Goal: Transaction & Acquisition: Purchase product/service

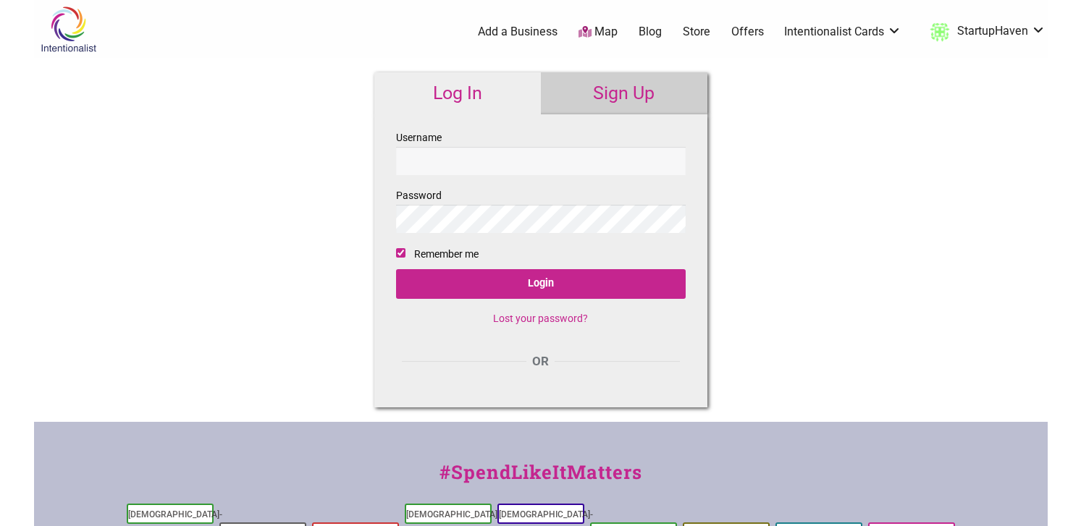
type input "StartupHaven"
click at [502, 267] on fieldset "Username StartupHaven Password Remember me Login Lost your password?" at bounding box center [541, 234] width 290 height 210
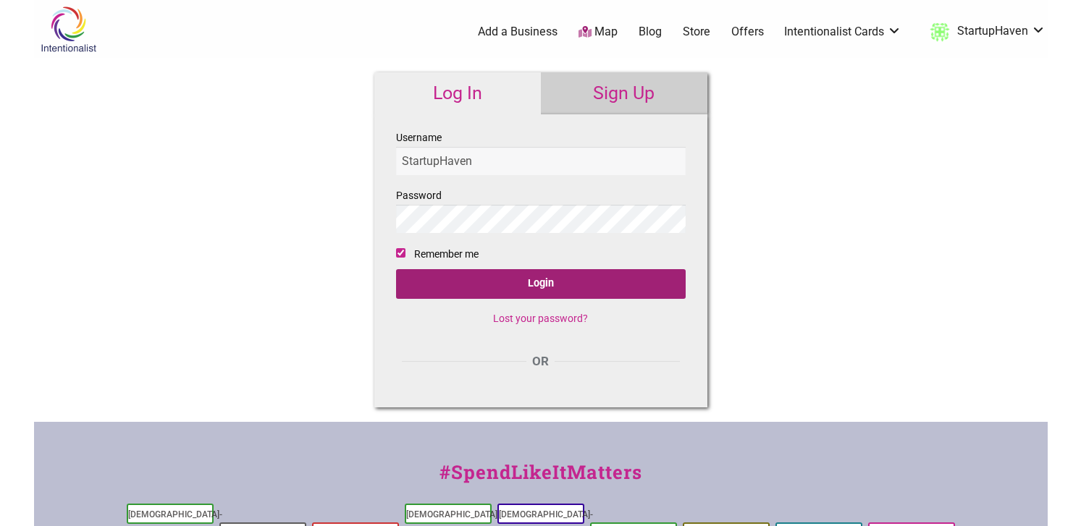
click at [501, 287] on input "Login" at bounding box center [541, 284] width 290 height 30
type input "StartupHaven"
click at [544, 291] on input "Login" at bounding box center [541, 284] width 290 height 30
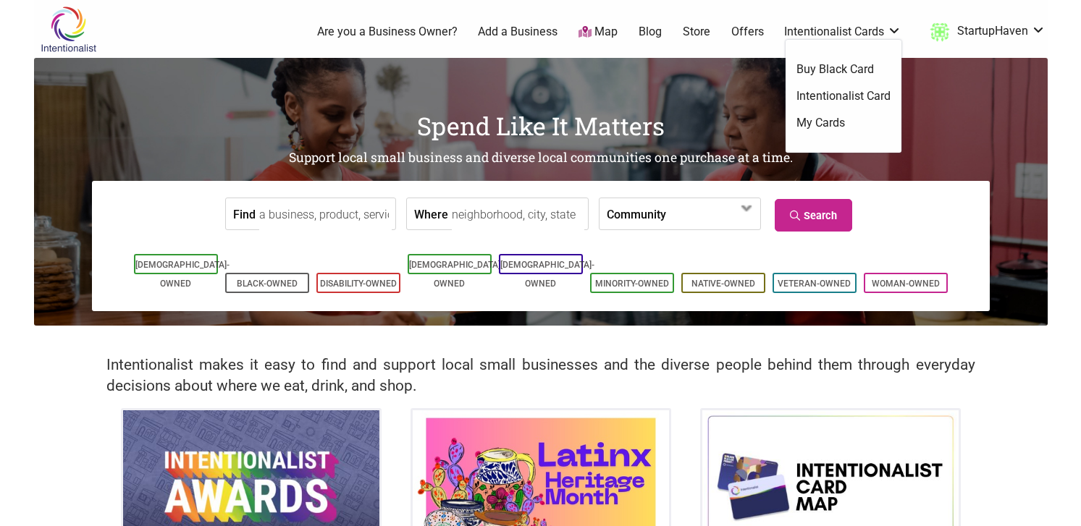
click at [838, 97] on link "Intentionalist Card" at bounding box center [843, 96] width 94 height 16
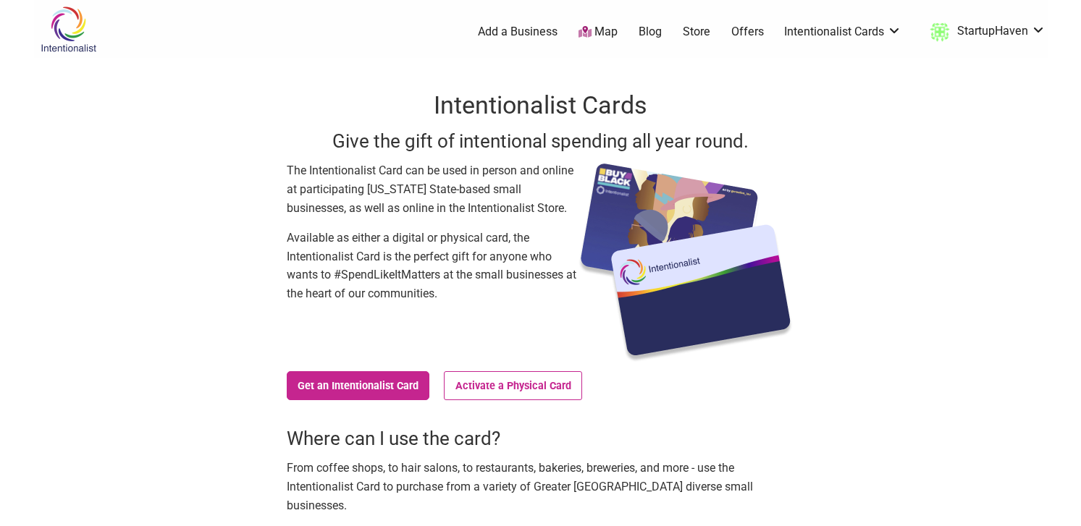
click at [849, 22] on ul "0 Add a Business Map Blog Store Offers Intentionalist Cards Buy Black Card Inte…" at bounding box center [610, 32] width 892 height 26
click at [846, 38] on link "Intentionalist Cards" at bounding box center [842, 32] width 117 height 16
click at [836, 62] on link "Buy Black Card" at bounding box center [843, 70] width 94 height 16
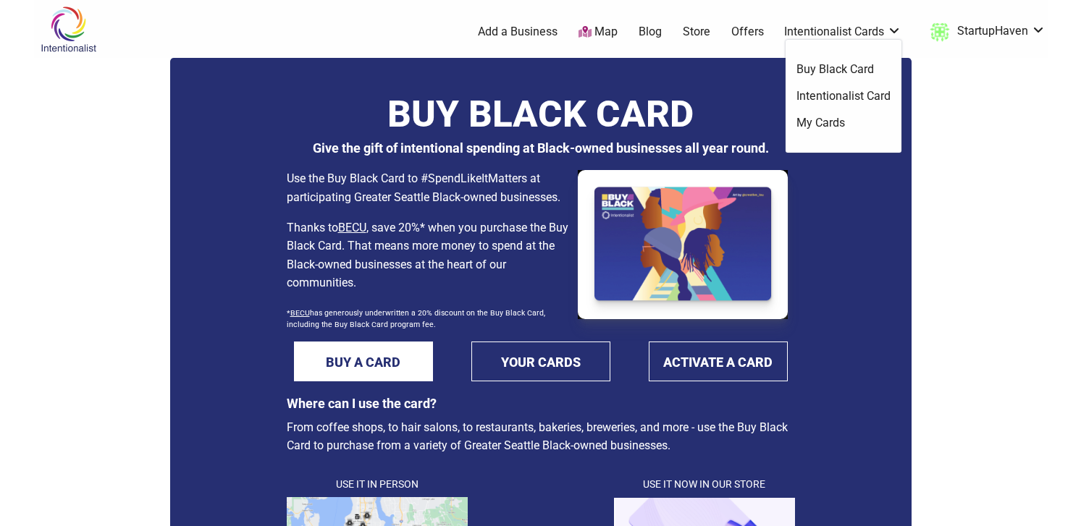
click at [829, 98] on link "Intentionalist Card" at bounding box center [843, 96] width 94 height 16
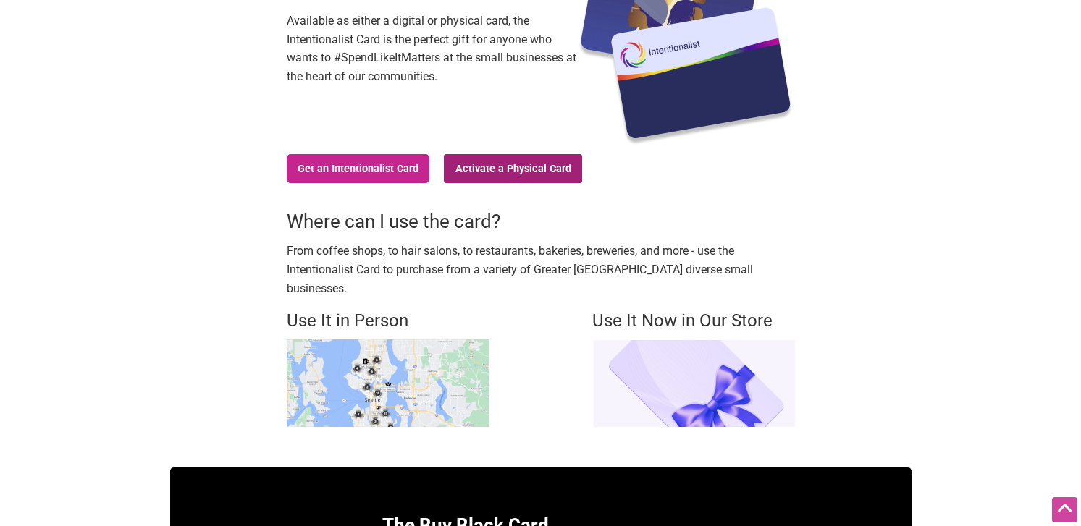
scroll to position [219, 0]
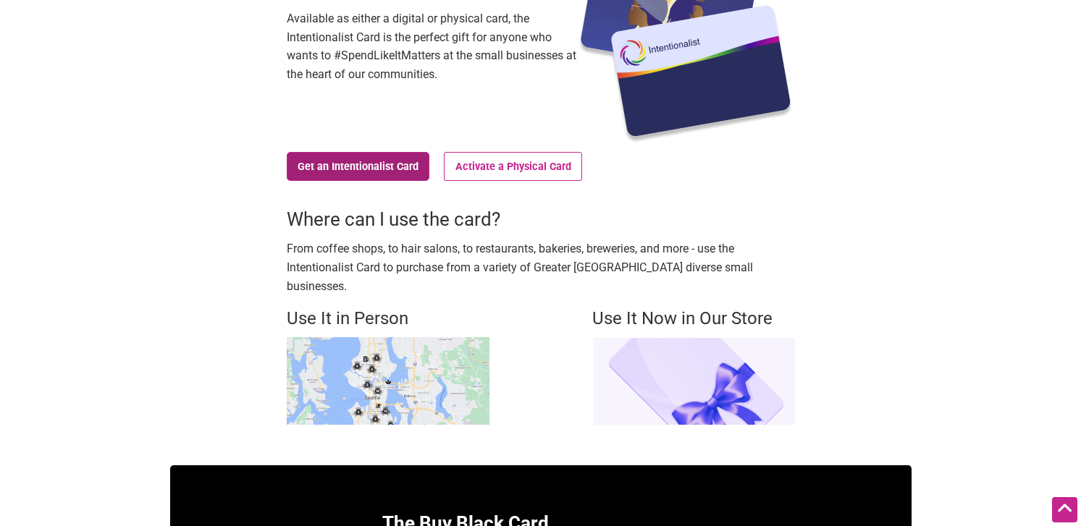
click at [390, 167] on link "Get an Intentionalist Card" at bounding box center [358, 166] width 143 height 29
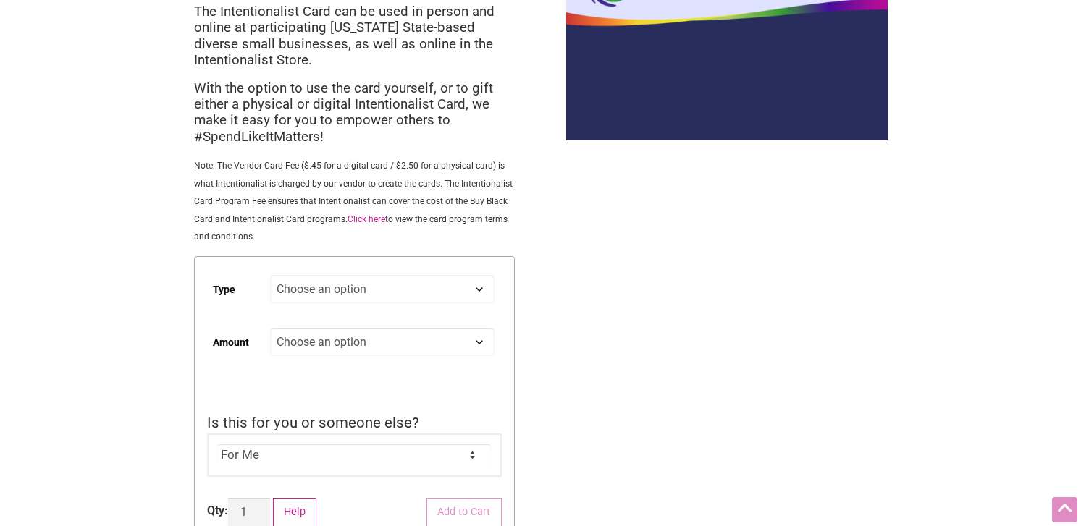
scroll to position [147, 0]
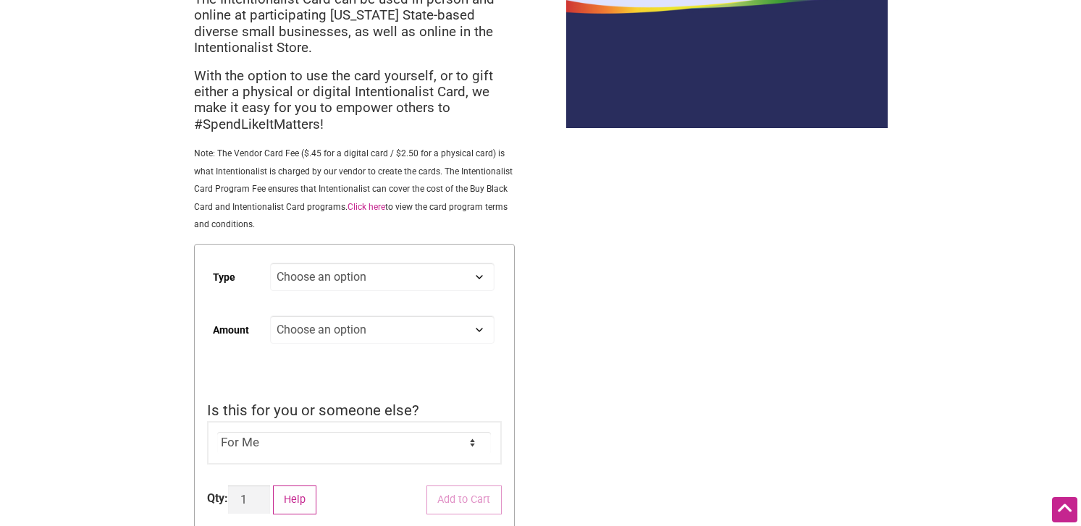
click at [364, 285] on select "Choose an option Digital Physical" at bounding box center [382, 277] width 224 height 28
click at [270, 264] on select "Choose an option Digital Physical" at bounding box center [382, 277] width 224 height 28
select select "Digital"
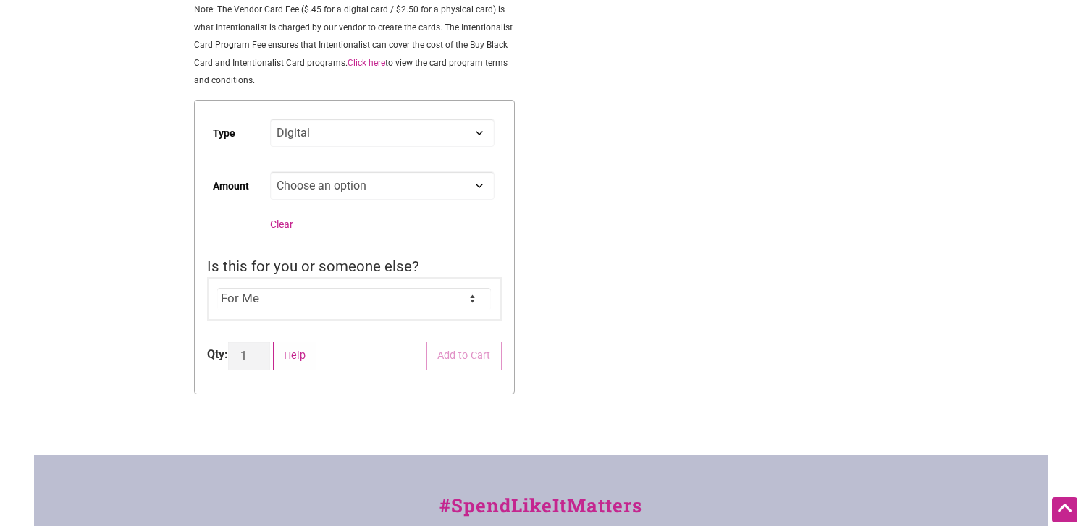
scroll to position [310, 0]
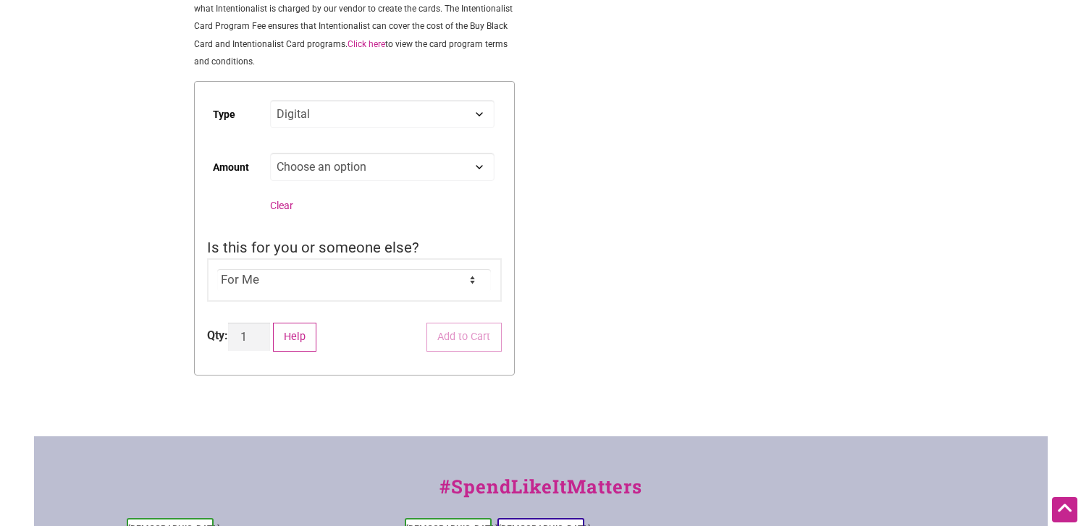
click at [340, 166] on select "Choose an option Custom 25 50 100 150 200 250 500" at bounding box center [382, 167] width 224 height 28
select select "50"
click at [270, 154] on select "Choose an option Custom 25 50 100 150 200 250 500" at bounding box center [382, 167] width 224 height 28
select select "Digital"
select select "50"
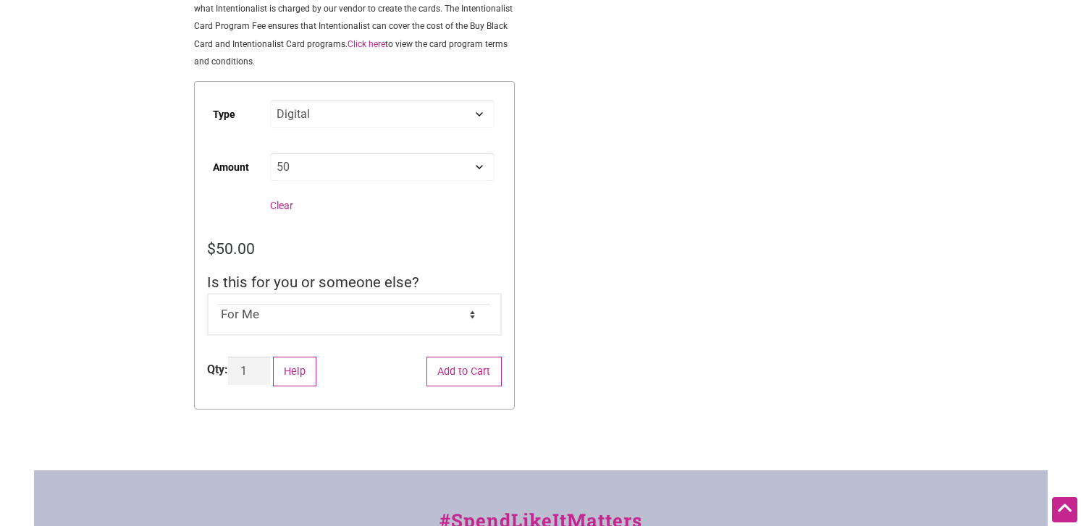
click at [311, 320] on select "For Me For Someone Else" at bounding box center [354, 315] width 274 height 22
select select "For Someone Else"
click at [217, 306] on select "For Me For Someone Else" at bounding box center [354, 315] width 274 height 22
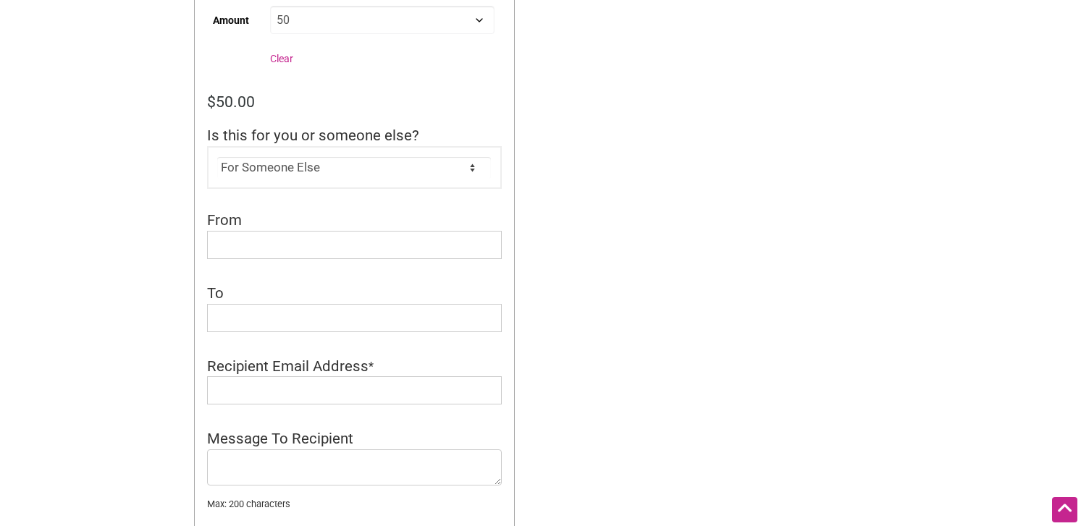
scroll to position [519, 0]
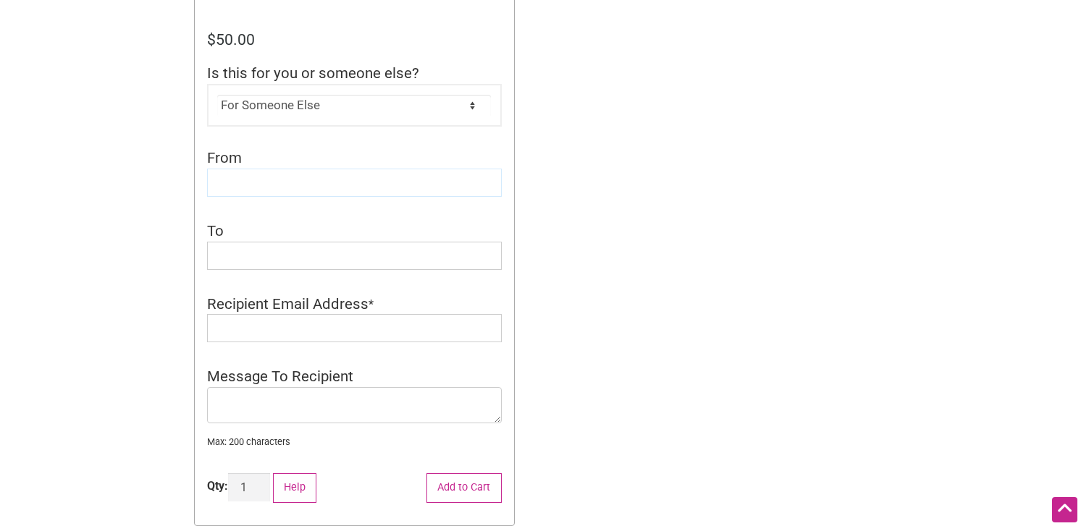
click at [279, 194] on input "From" at bounding box center [354, 183] width 295 height 28
type input "Startup Haven"
click at [271, 262] on input "To" at bounding box center [354, 256] width 295 height 28
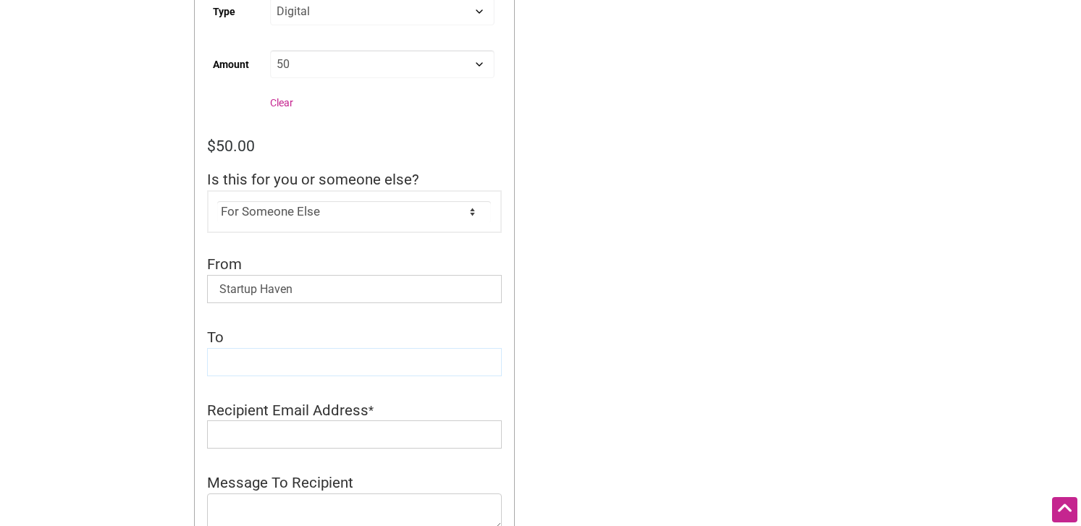
scroll to position [405, 0]
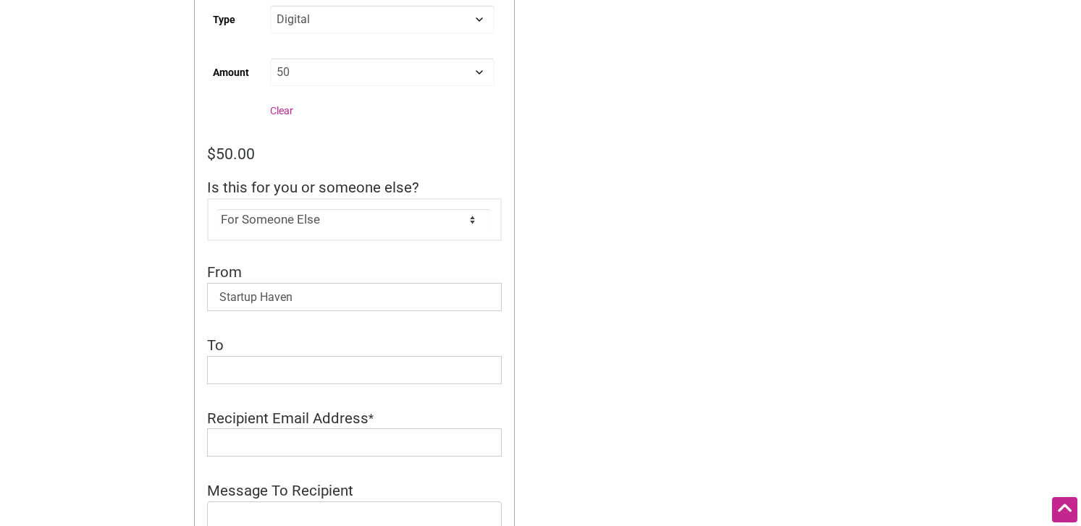
click at [402, 83] on select "Choose an option Custom 25 50 100 150 200 250 500" at bounding box center [382, 72] width 224 height 28
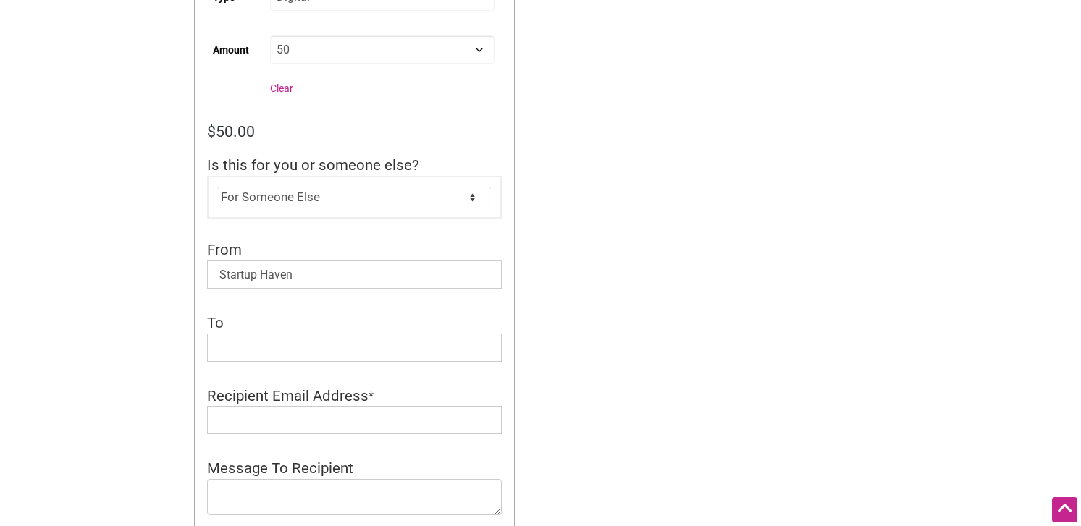
scroll to position [435, 0]
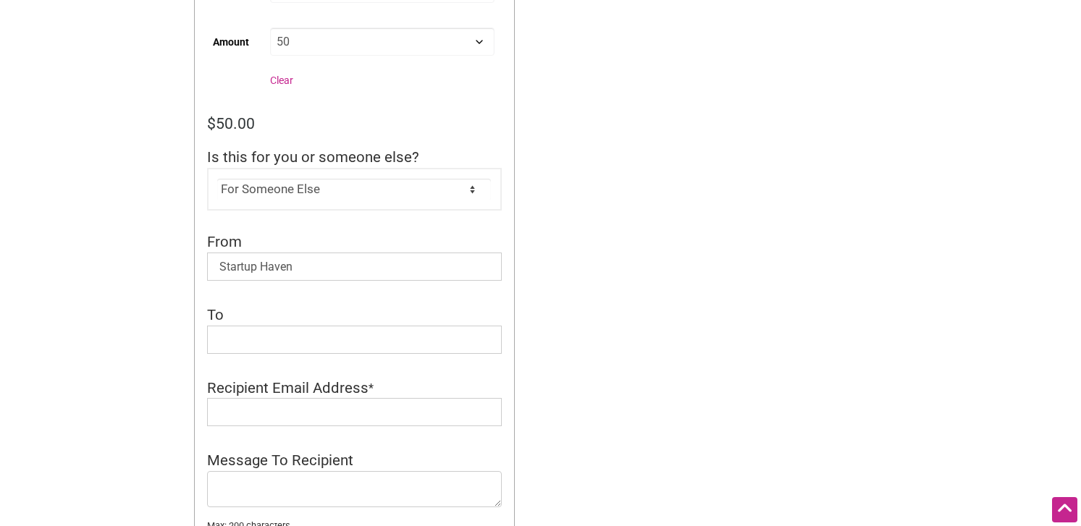
click at [463, 193] on select "For Me For Someone Else" at bounding box center [354, 190] width 274 height 22
click at [217, 180] on select "For Me For Someone Else" at bounding box center [354, 190] width 274 height 22
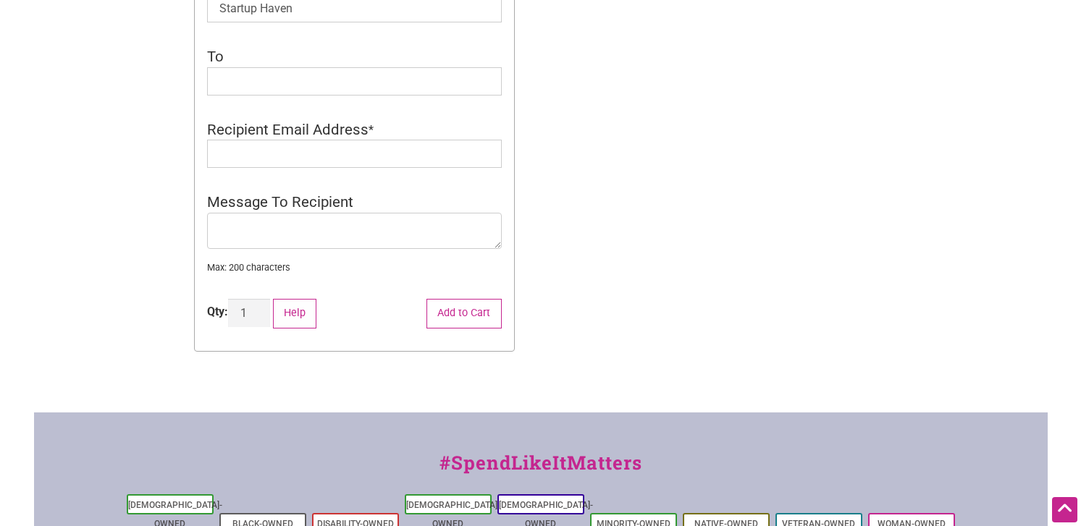
scroll to position [713, 0]
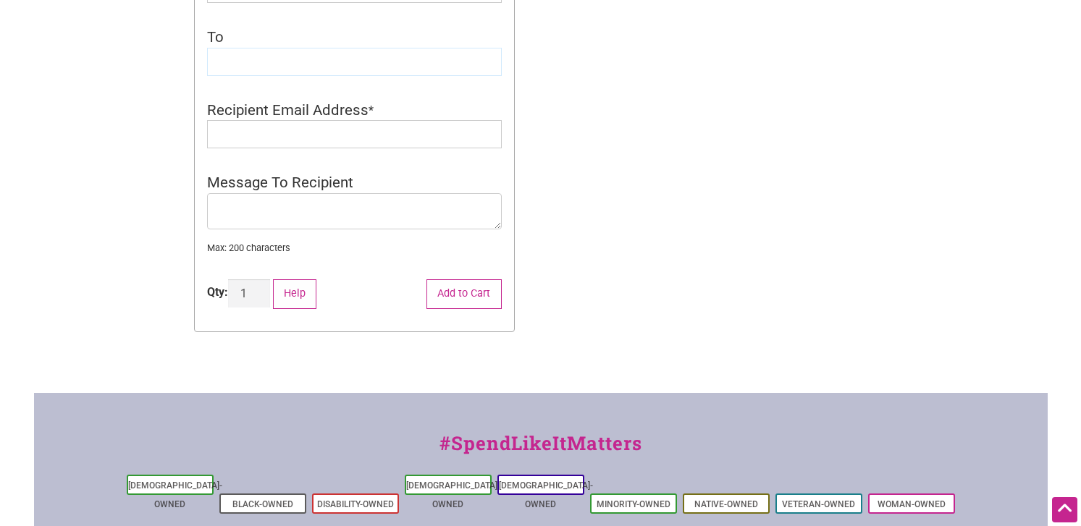
click at [358, 74] on input "To" at bounding box center [354, 62] width 295 height 28
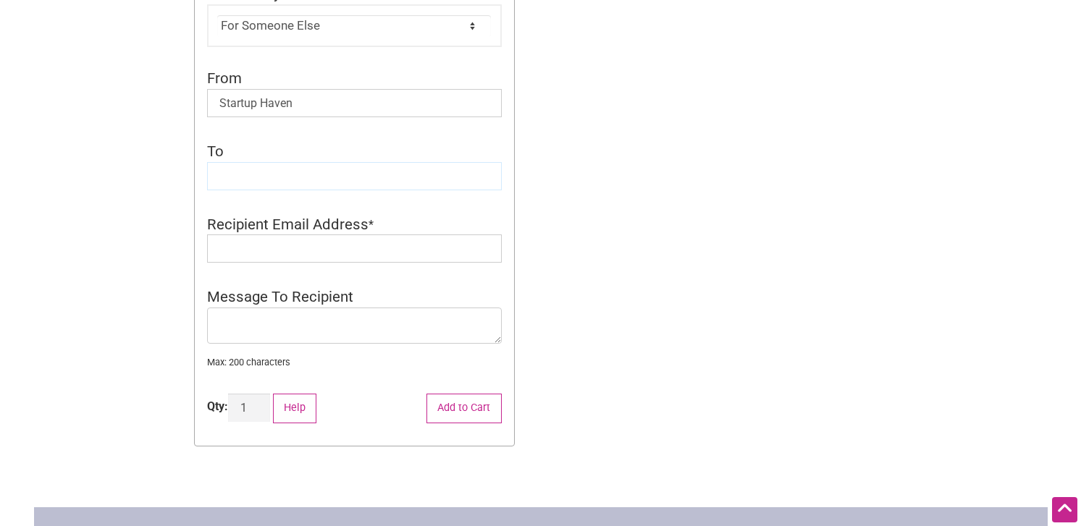
scroll to position [598, 0]
paste input "Caleb Rancourt"
type input "Caleb Rancourt"
click at [290, 249] on input "Recipient Email Address" at bounding box center [354, 249] width 295 height 28
paste input "caleb@pureddiscgolf.com"
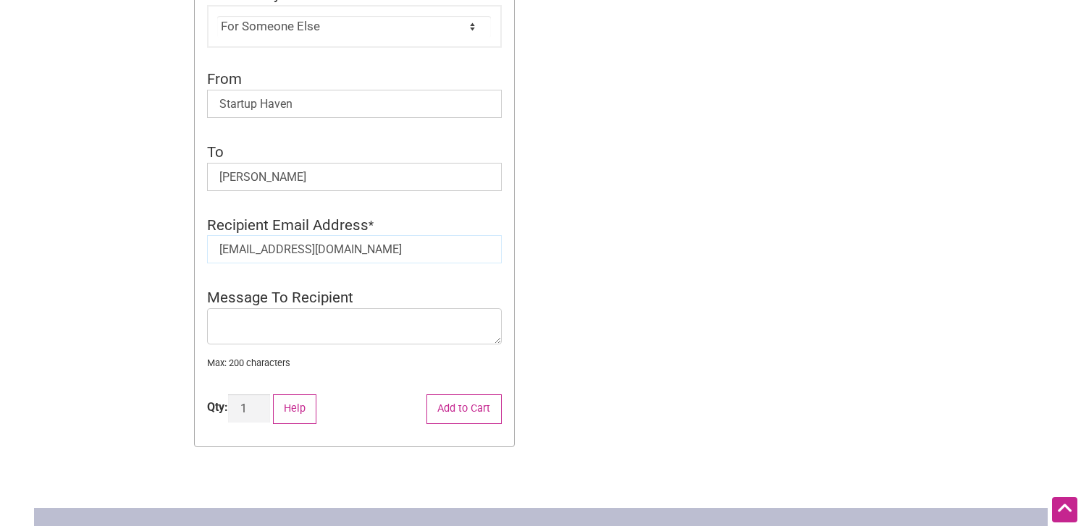
type input "caleb@pureddiscgolf.com"
click at [261, 335] on textarea "Message To Recipient" at bounding box center [354, 326] width 295 height 36
type textarea "From Startup Haven!"
click at [484, 410] on button "Add to Cart" at bounding box center [463, 410] width 75 height 30
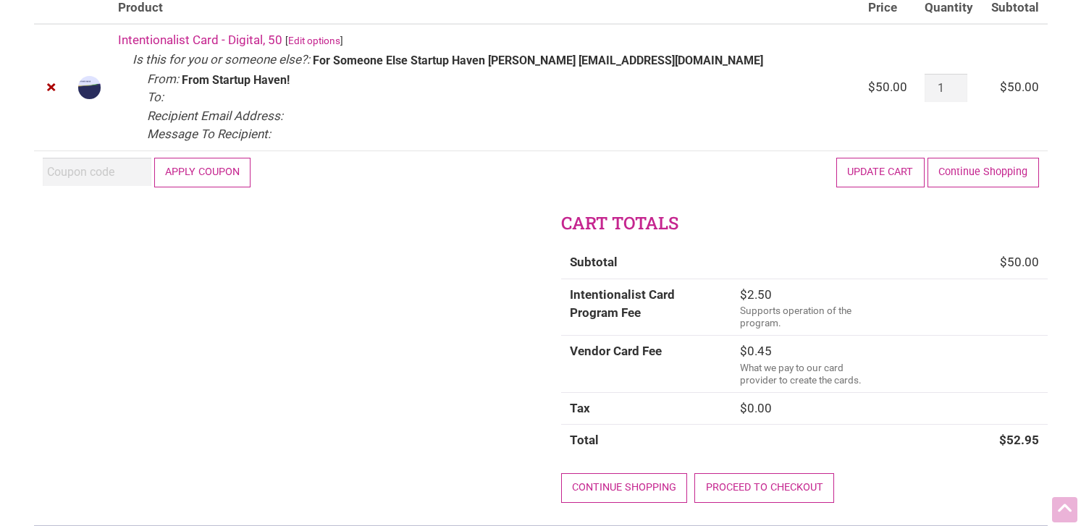
scroll to position [196, 0]
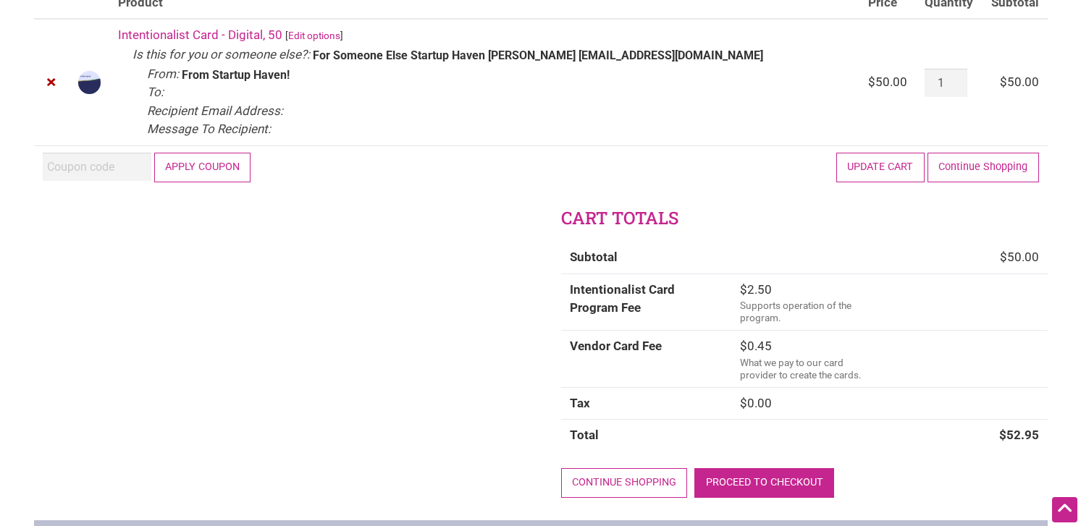
click at [793, 472] on link "Proceed to checkout" at bounding box center [764, 483] width 140 height 30
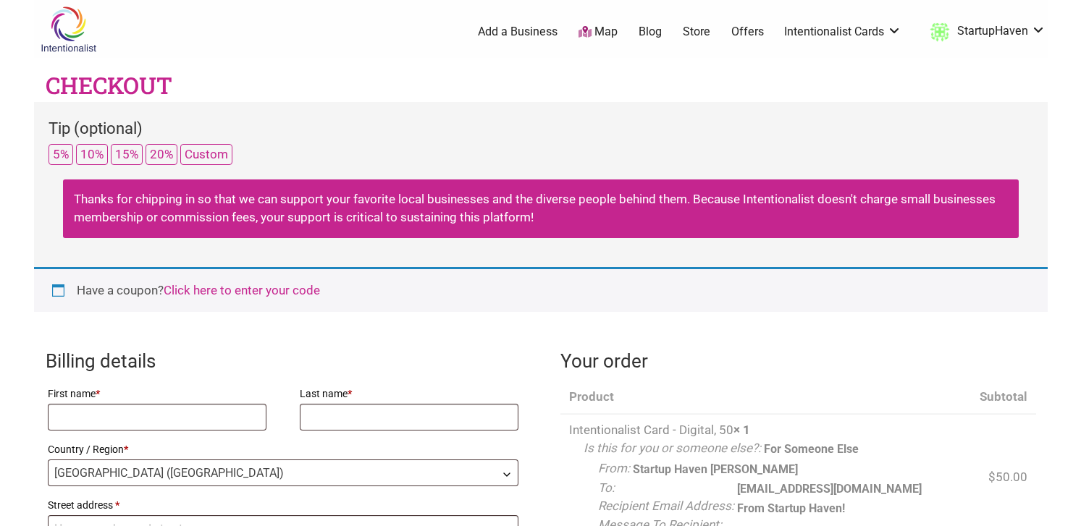
select select "WA"
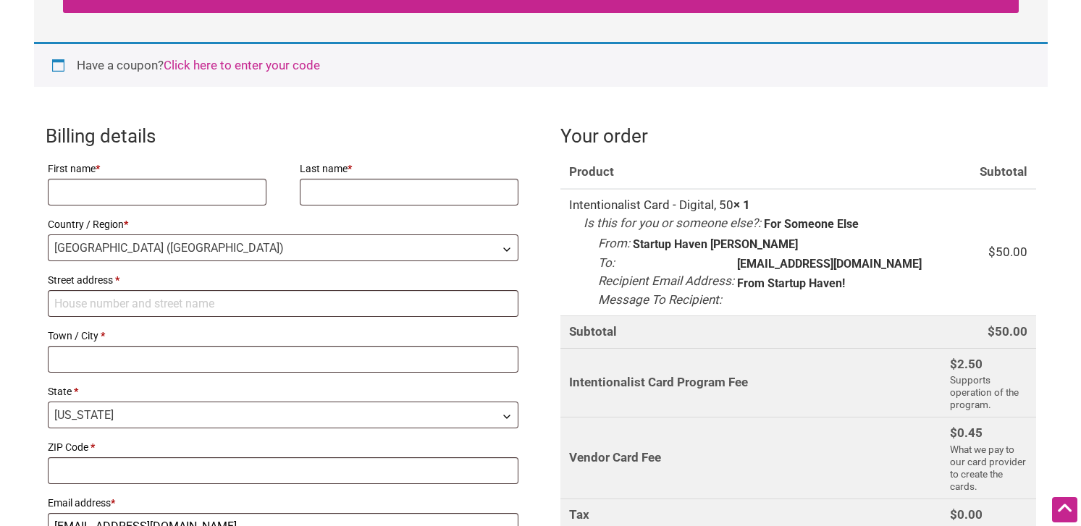
scroll to position [251, 0]
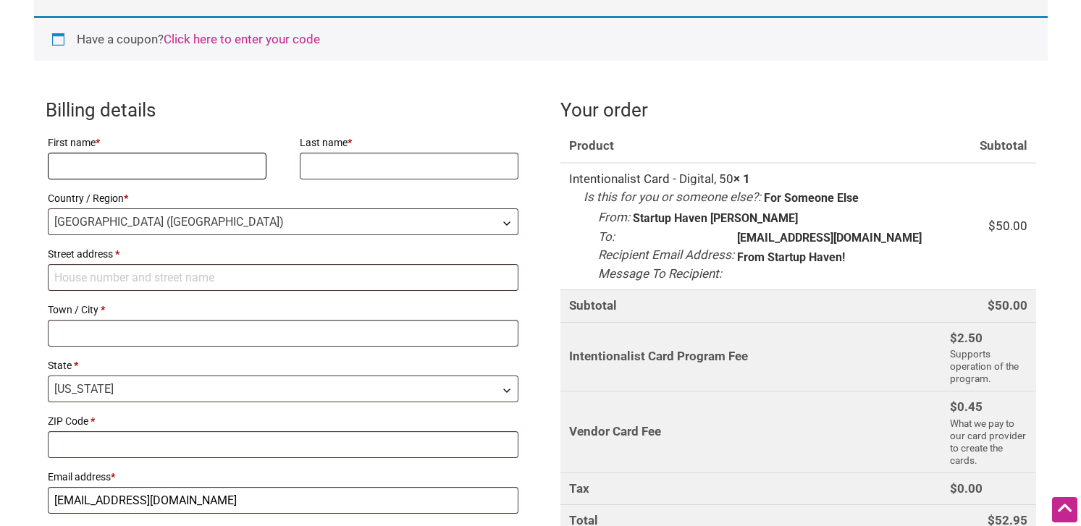
click at [149, 162] on input "First name *" at bounding box center [157, 166] width 219 height 27
type input "Robert"
type input "Crimmins"
type input "[STREET_ADDRESS]"
type input "Seattle"
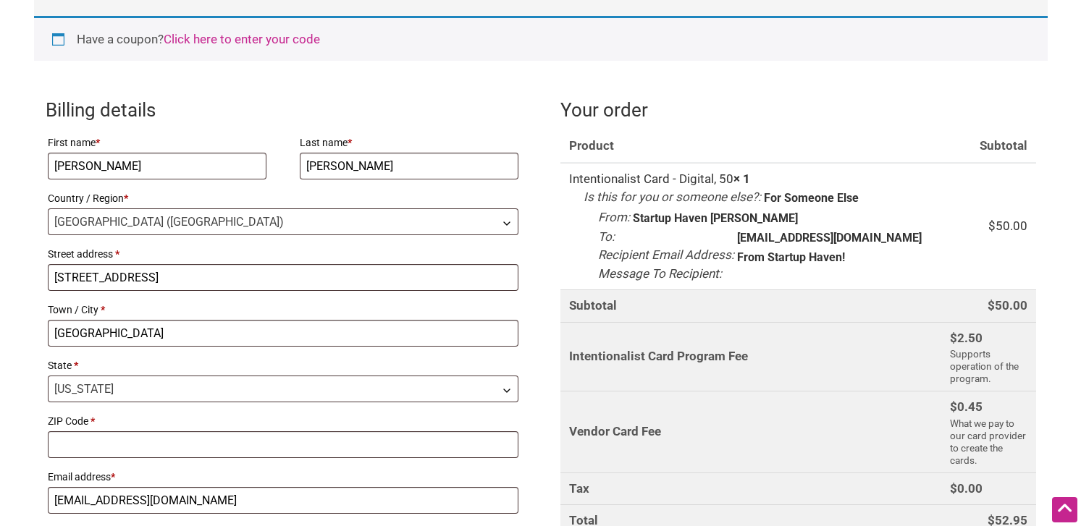
type input "98133"
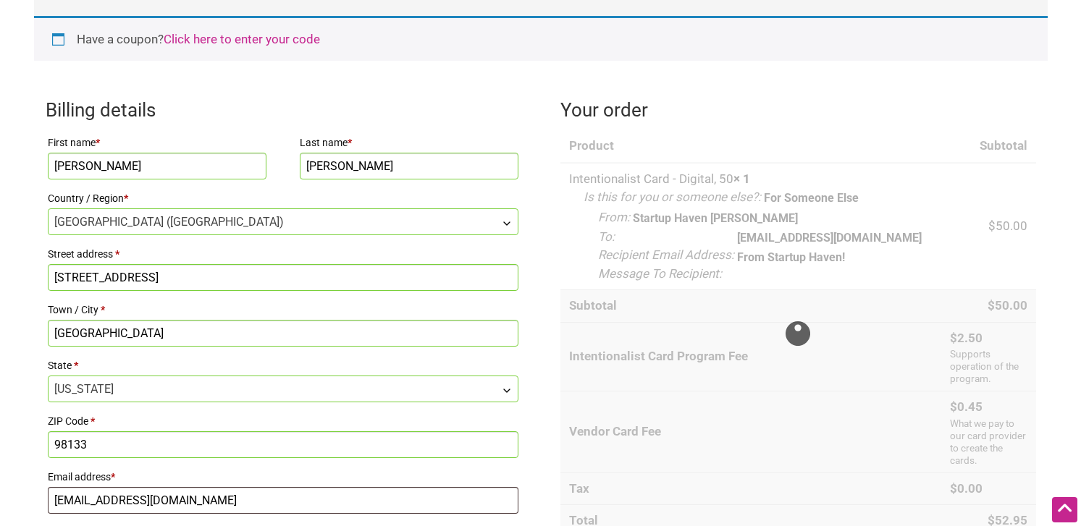
drag, startPoint x: 112, startPoint y: 167, endPoint x: 1, endPoint y: 153, distance: 112.3
click at [1, 153] on body "× Menu 1 Add a Business Map Blog Store Offers Intentionalist Cards Buy Black Ca…" at bounding box center [540, 12] width 1081 height 526
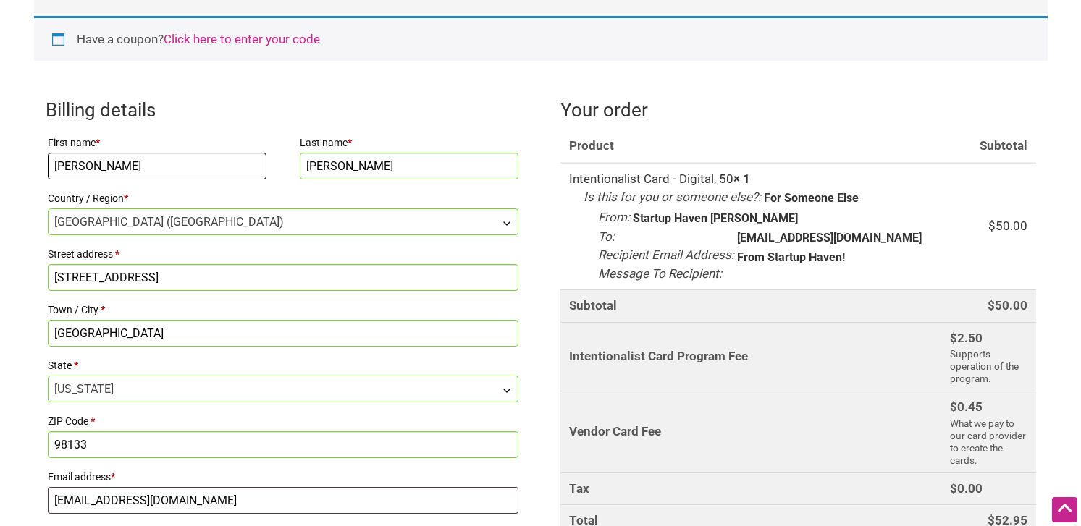
type input "Laura"
drag, startPoint x: 408, startPoint y: 169, endPoint x: 235, endPoint y: 155, distance: 173.6
click at [235, 155] on div "First name * Laura Last name * Crimmins Country / Region * Select a country / r…" at bounding box center [284, 323] width 476 height 386
type input "Kipp"
click at [303, 118] on h3 "Billing details" at bounding box center [284, 110] width 476 height 26
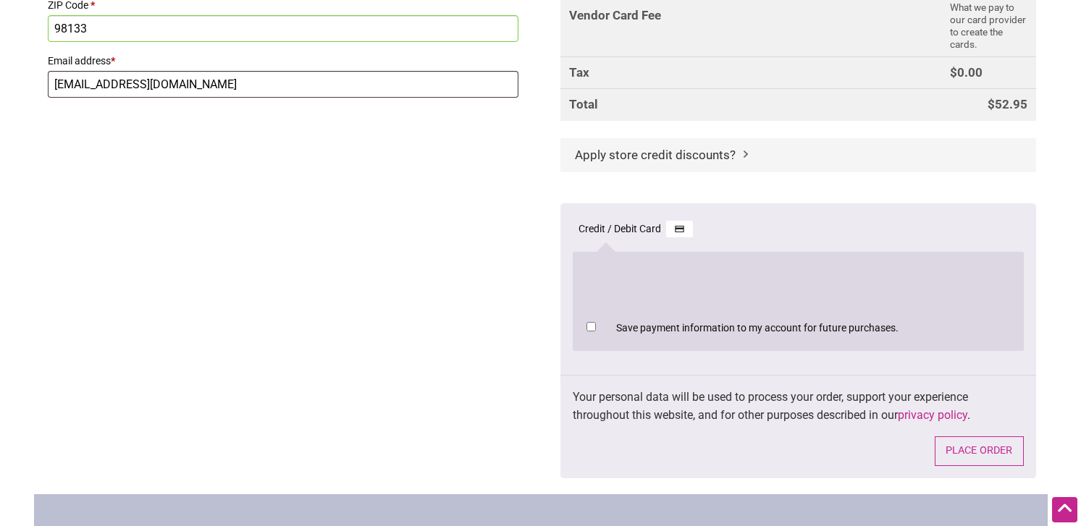
scroll to position [739, 0]
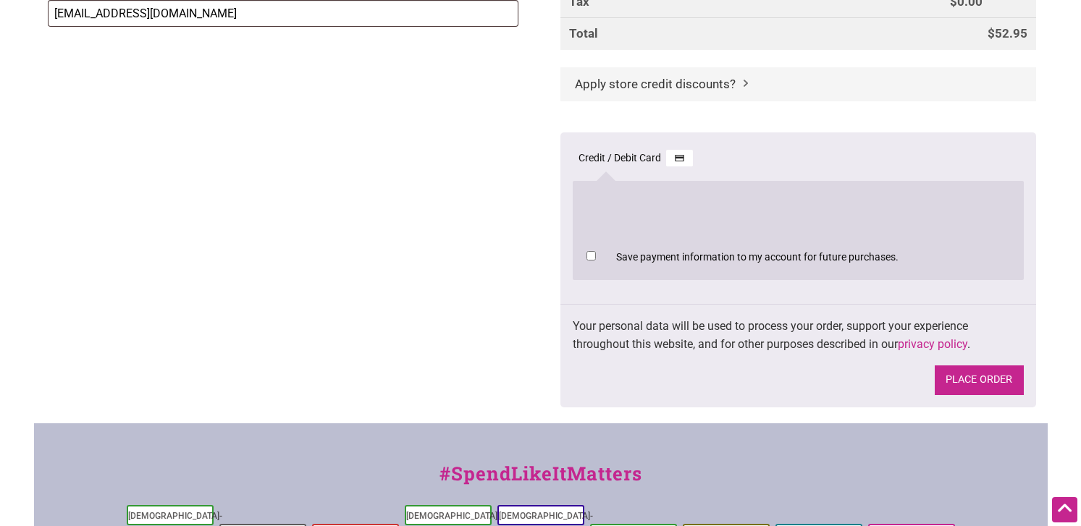
click at [985, 383] on button "Place order" at bounding box center [979, 381] width 89 height 30
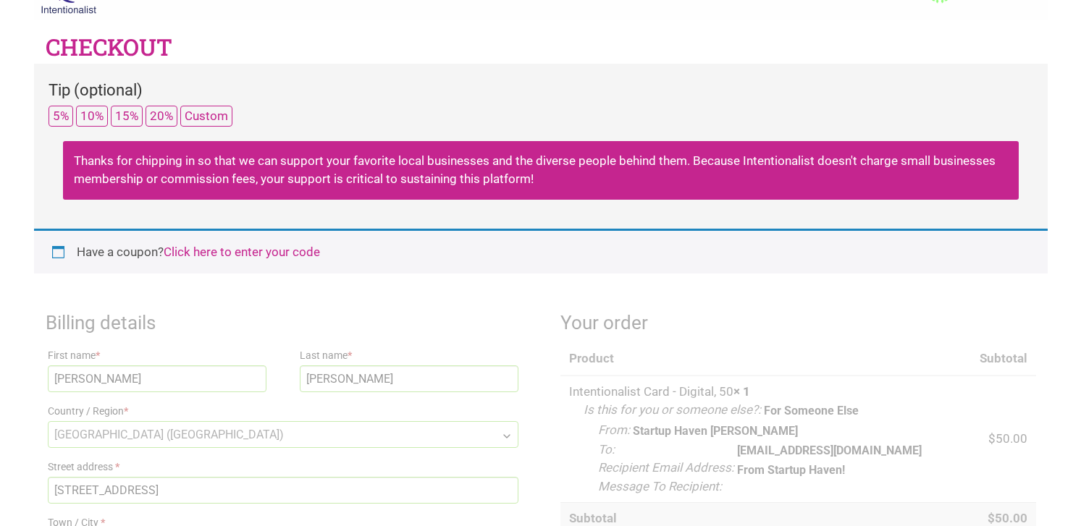
scroll to position [37, 0]
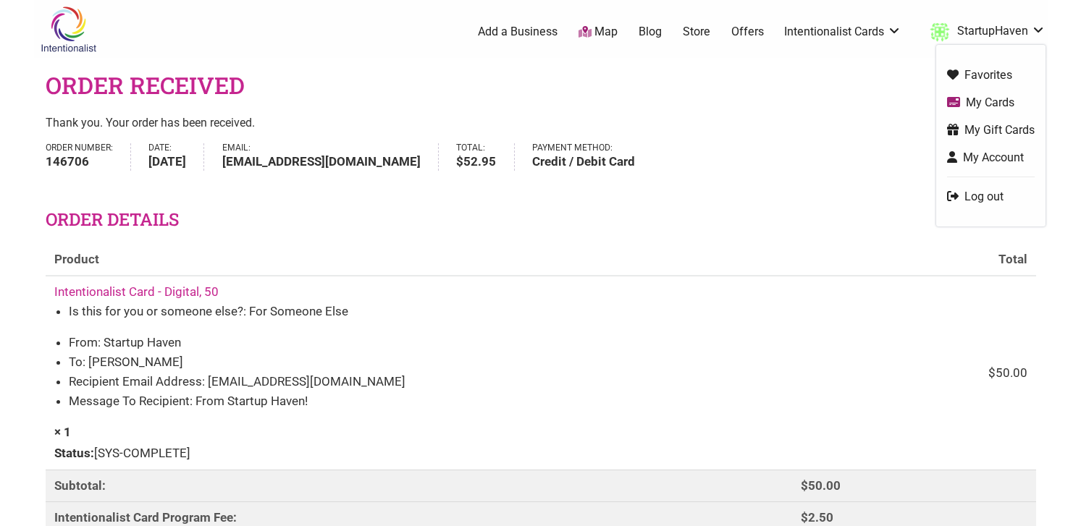
scroll to position [1, 0]
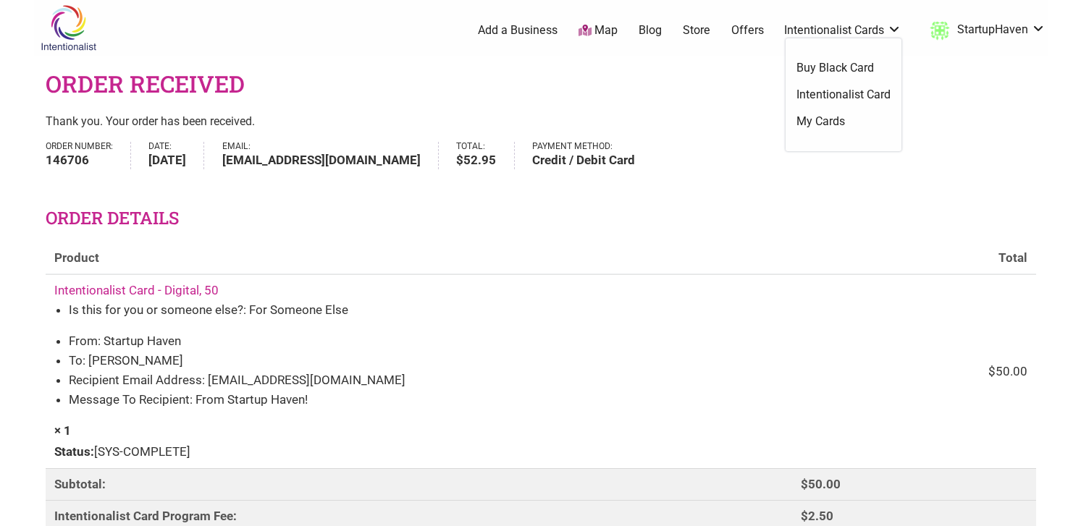
click at [857, 88] on link "Intentionalist Card" at bounding box center [843, 95] width 94 height 16
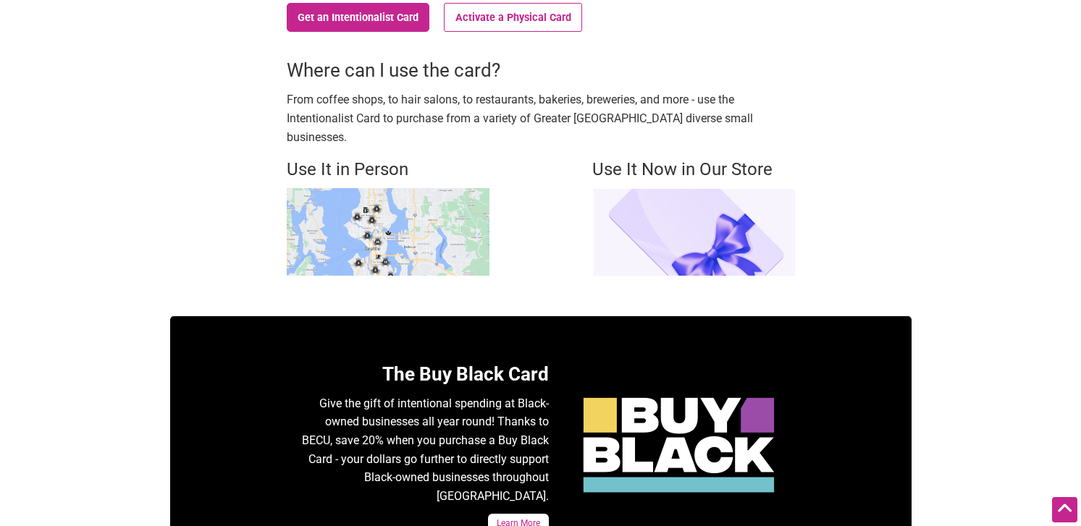
scroll to position [373, 0]
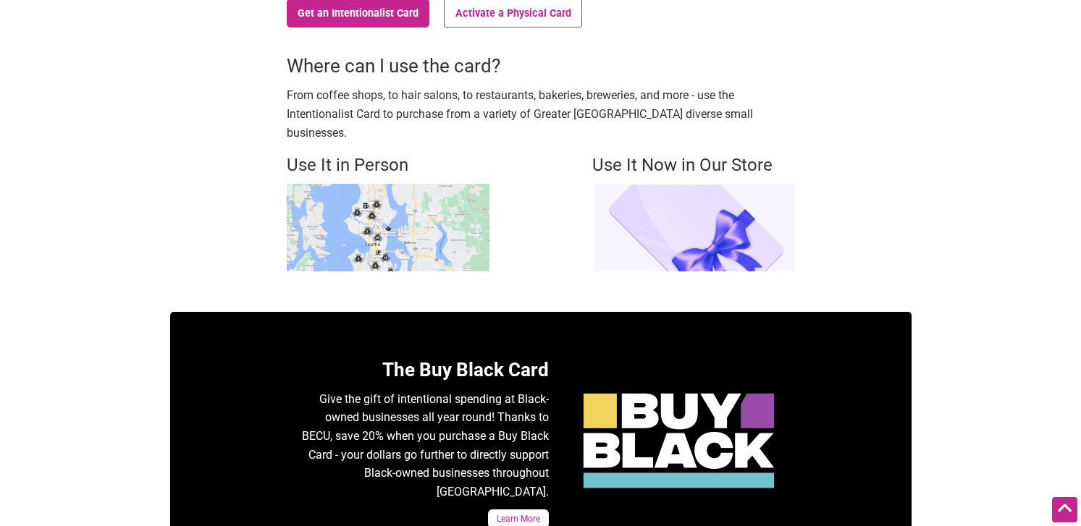
drag, startPoint x: 742, startPoint y: 112, endPoint x: 283, endPoint y: 100, distance: 459.2
copy p "From coffee shops, to hair salons, to restaurants, bakeries, breweries, and mor…"
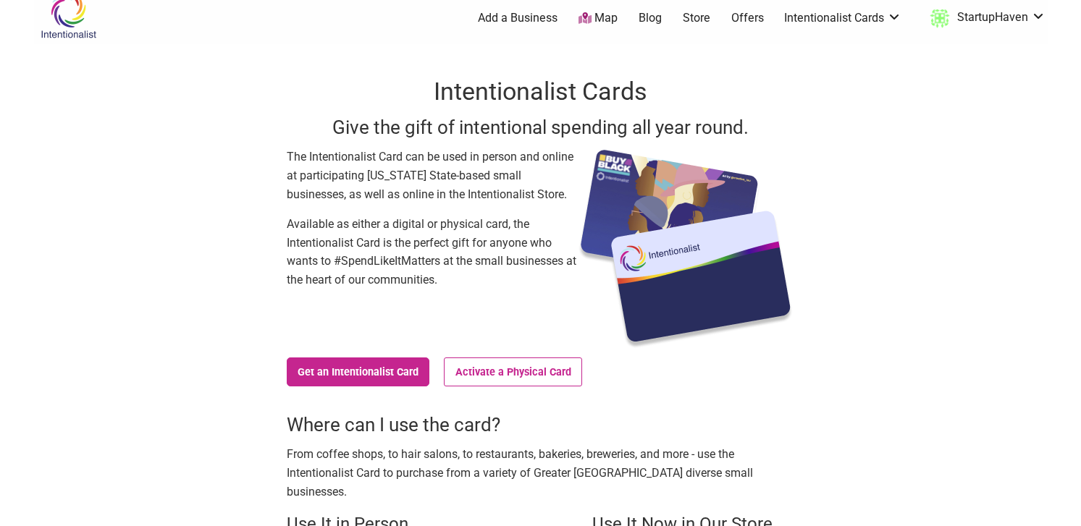
scroll to position [0, 0]
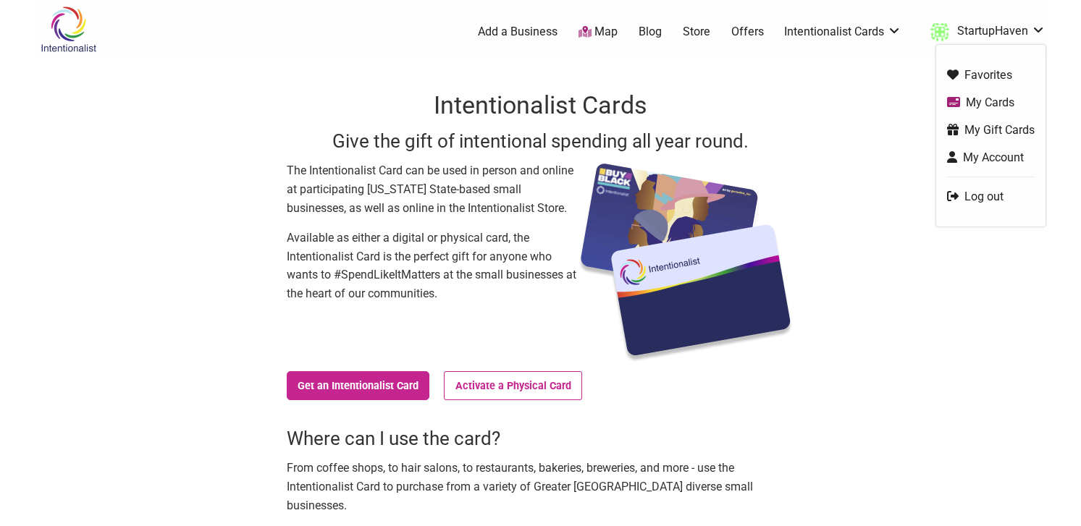
click at [1031, 36] on link "StartupHaven" at bounding box center [983, 32] width 123 height 26
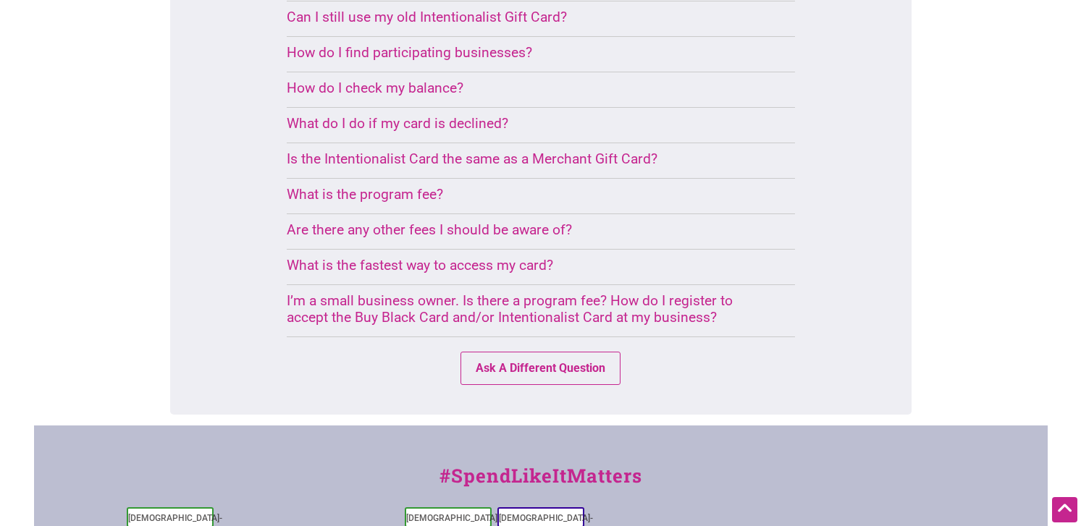
scroll to position [1123, 0]
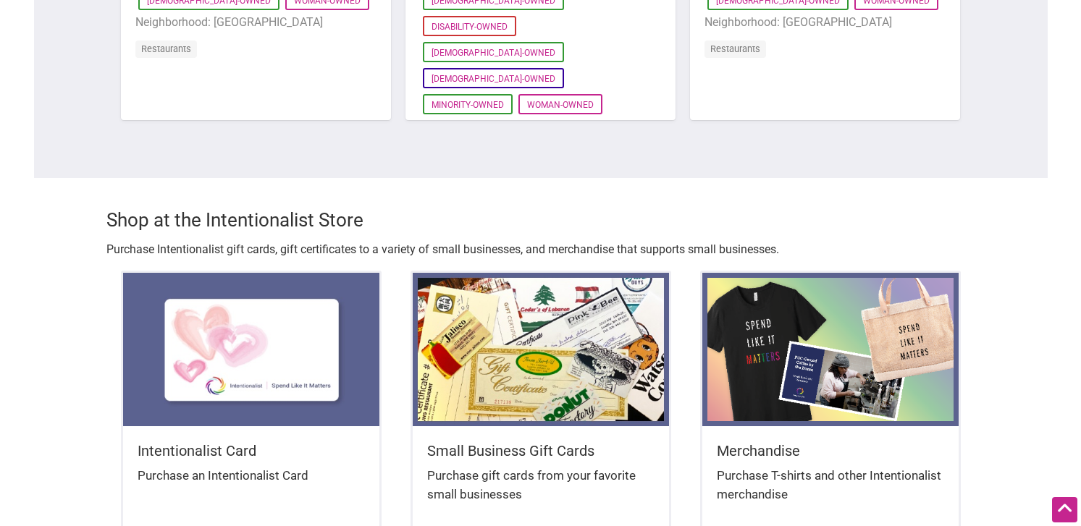
scroll to position [1519, 0]
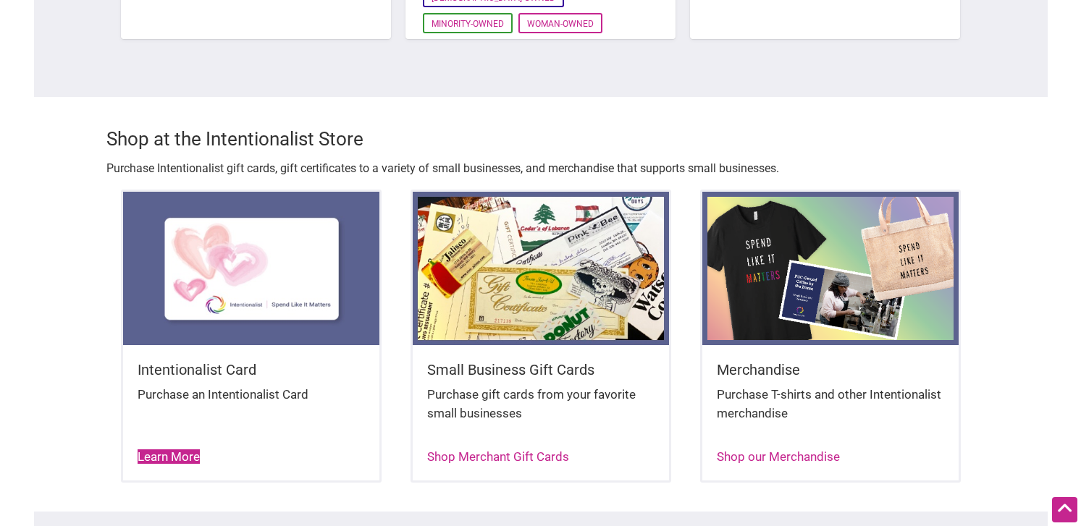
click at [175, 450] on link "Learn More" at bounding box center [169, 457] width 62 height 14
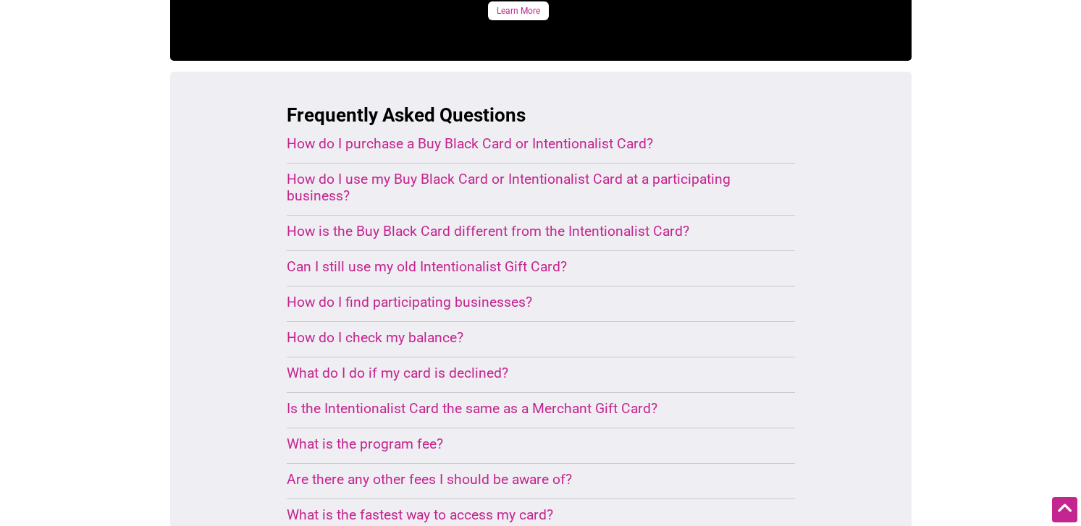
scroll to position [924, 0]
